Goal: Transaction & Acquisition: Purchase product/service

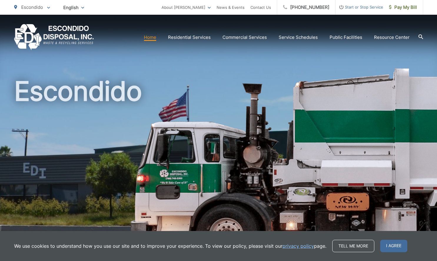
click at [155, 38] on link "Home" at bounding box center [150, 37] width 12 height 7
click at [149, 39] on link "Home" at bounding box center [150, 37] width 12 height 7
click at [420, 34] on icon at bounding box center [420, 36] width 5 height 5
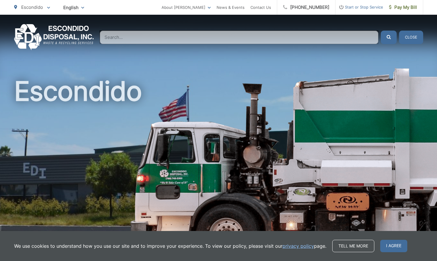
click at [210, 30] on div "Home Residential Services Curbside Pickup Recycling Organic Recycling Trash Hou…" at bounding box center [218, 37] width 409 height 26
click at [144, 40] on input "Search" at bounding box center [239, 38] width 279 height 14
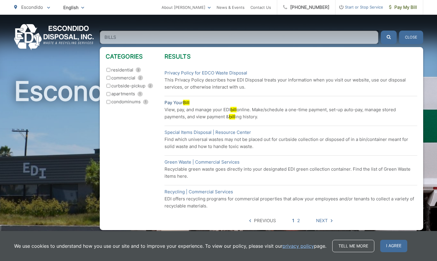
type input "BILLS"
click at [179, 104] on link "Pay Your Bill" at bounding box center [176, 102] width 25 height 7
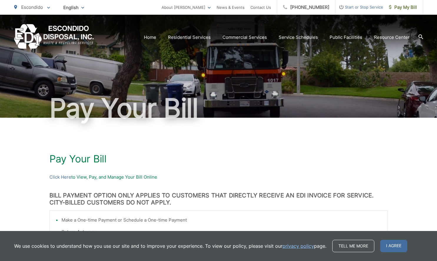
drag, startPoint x: 437, startPoint y: 124, endPoint x: 249, endPoint y: 156, distance: 190.1
click at [435, 133] on div "Pay Your [PERSON_NAME] Here to View, Pay, and Manage Your Bill Online BILL PAYM…" at bounding box center [218, 263] width 437 height 290
click at [88, 175] on p "Click Here to View, Pay, and Manage Your Bill Online" at bounding box center [218, 177] width 338 height 7
click at [62, 176] on link "Click Here" at bounding box center [60, 177] width 22 height 7
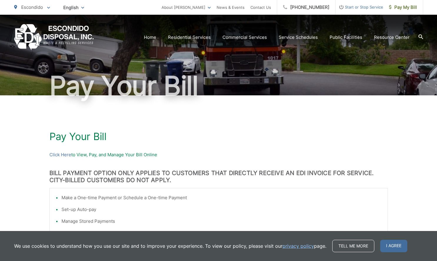
scroll to position [24, 0]
